Goal: Book appointment/travel/reservation

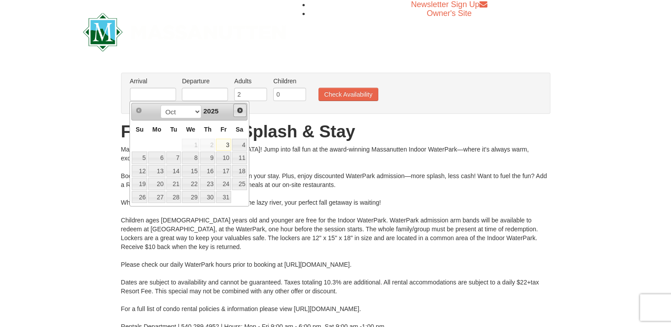
click at [238, 112] on span "Next" at bounding box center [239, 110] width 7 height 7
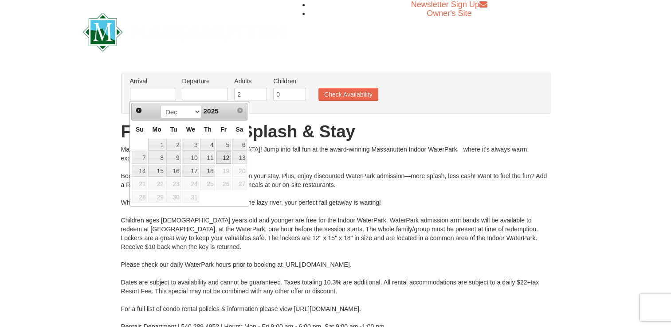
click at [227, 158] on link "12" at bounding box center [223, 158] width 15 height 12
type input "[DATE]"
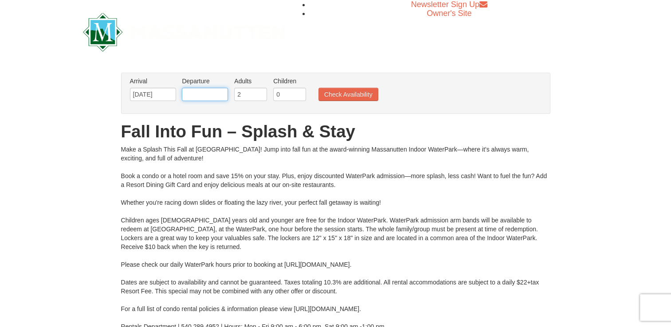
click at [207, 98] on input "text" at bounding box center [205, 94] width 46 height 13
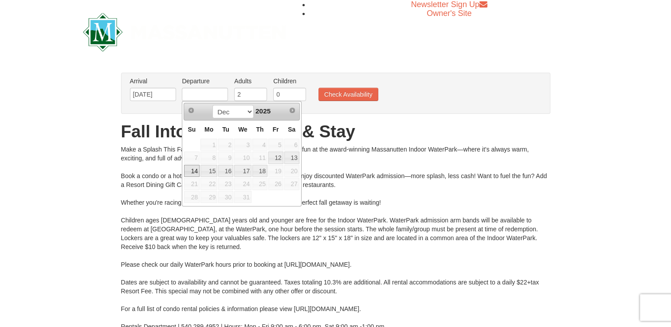
click at [195, 169] on link "14" at bounding box center [192, 171] width 16 height 12
type input "[DATE]"
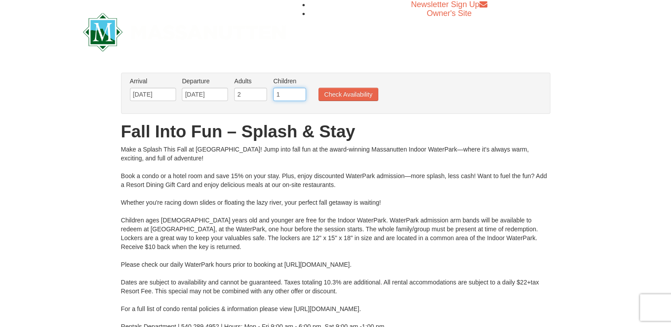
click at [300, 92] on input "1" at bounding box center [289, 94] width 33 height 13
type input "2"
click at [298, 92] on input "2" at bounding box center [289, 94] width 33 height 13
click at [359, 93] on button "Check Availability" at bounding box center [348, 94] width 60 height 13
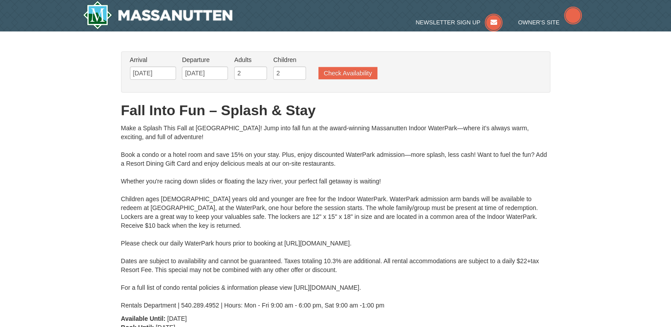
type input "[DATE]"
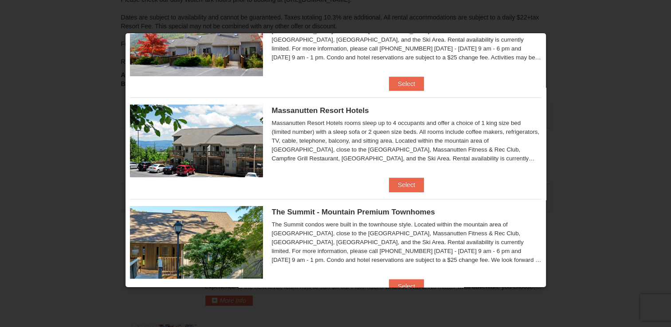
scroll to position [89, 0]
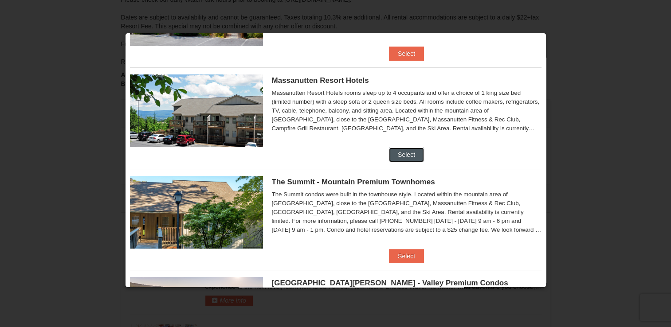
click at [410, 152] on button "Select" at bounding box center [406, 155] width 35 height 14
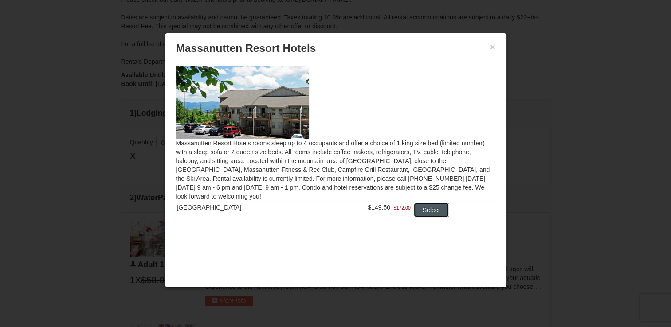
click at [435, 211] on button "Select" at bounding box center [431, 210] width 35 height 14
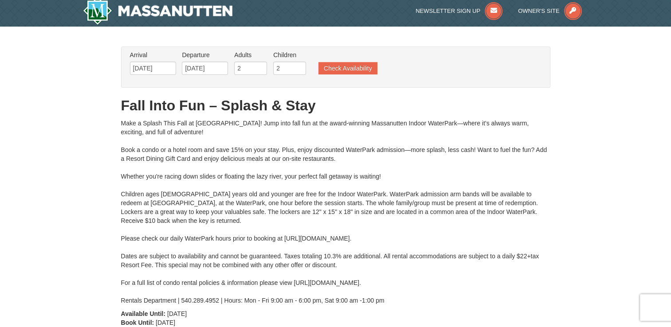
scroll to position [0, 0]
